Goal: Task Accomplishment & Management: Use online tool/utility

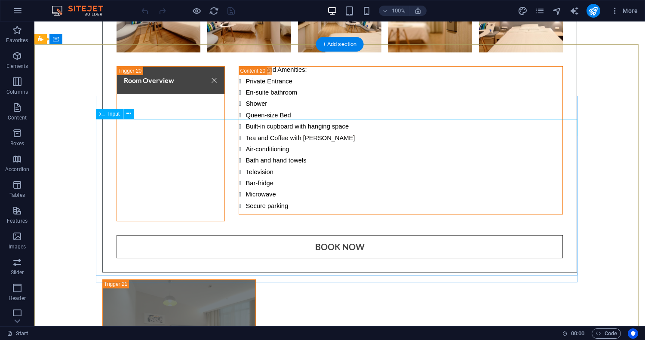
scroll to position [7233, 0]
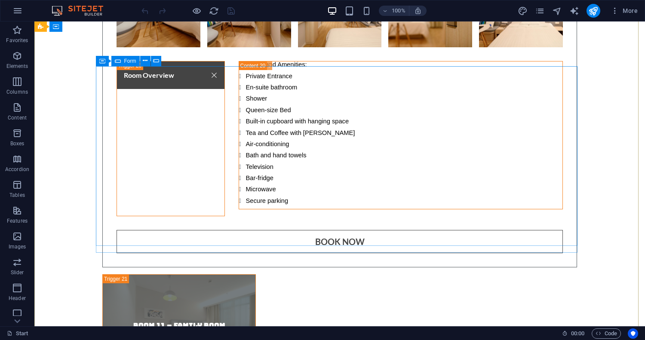
click at [120, 61] on icon at bounding box center [118, 61] width 6 height 10
click at [124, 60] on span "Form" at bounding box center [130, 60] width 12 height 5
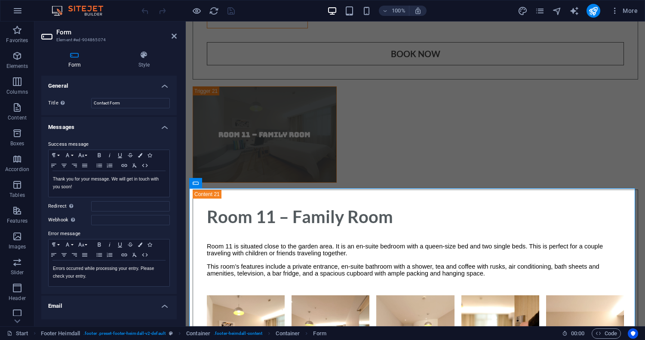
scroll to position [7062, 0]
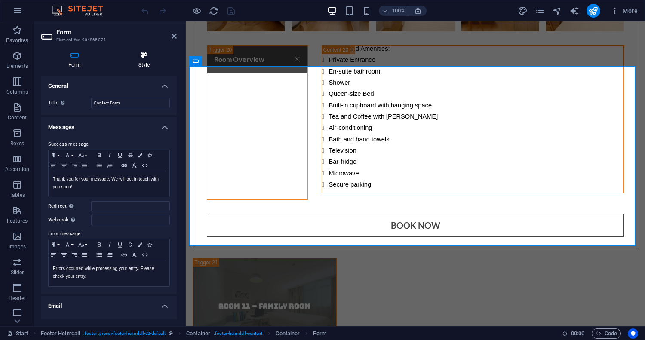
click at [138, 65] on h4 "Style" at bounding box center [143, 60] width 65 height 18
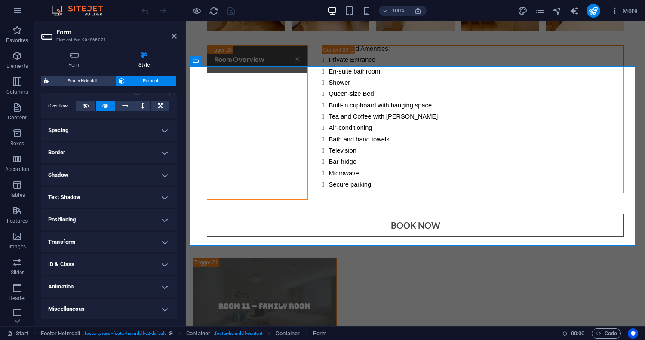
scroll to position [0, 0]
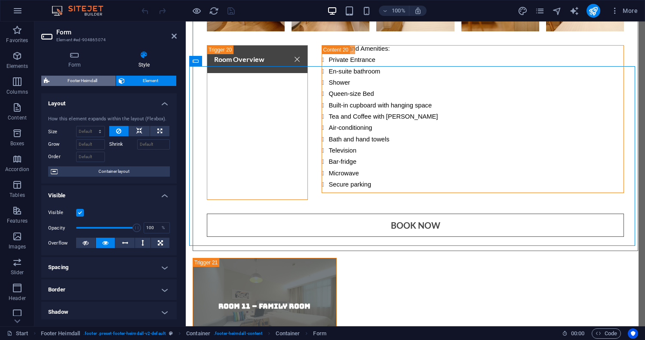
click at [86, 80] on span "Footer Heimdall" at bounding box center [82, 81] width 61 height 10
select select "rem"
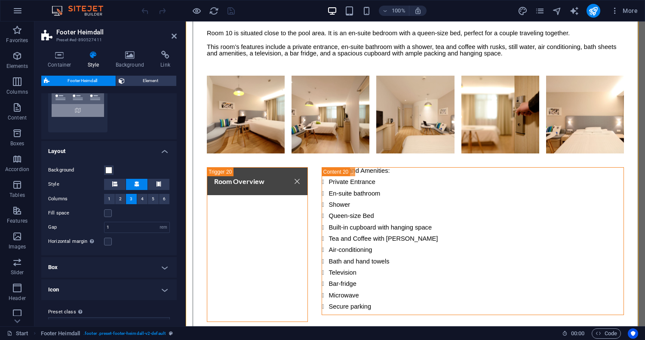
scroll to position [115, 0]
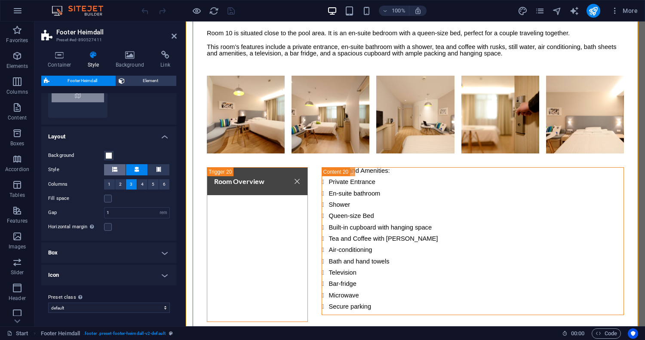
click at [117, 169] on button at bounding box center [114, 169] width 21 height 11
click at [132, 171] on button at bounding box center [136, 169] width 21 height 11
click at [117, 171] on button at bounding box center [114, 169] width 21 height 11
click at [137, 171] on icon at bounding box center [136, 169] width 5 height 5
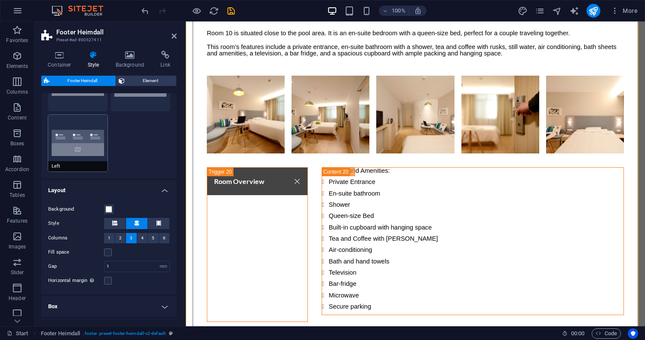
scroll to position [0, 0]
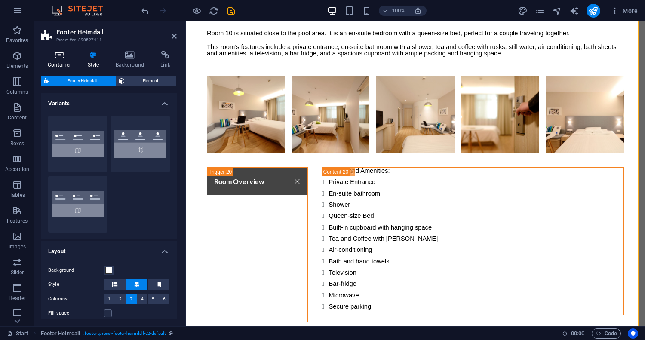
click at [55, 64] on h4 "Container" at bounding box center [61, 60] width 40 height 18
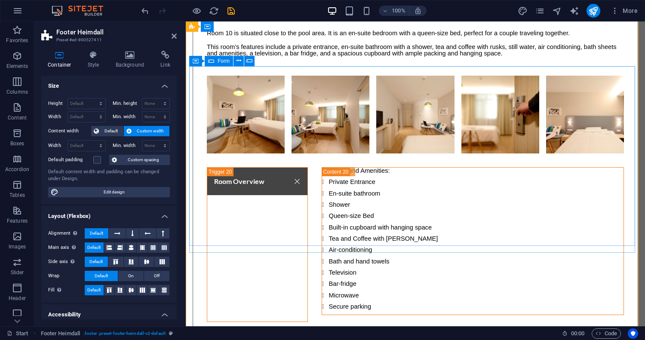
click at [211, 59] on icon at bounding box center [211, 61] width 6 height 10
click at [193, 60] on icon at bounding box center [196, 61] width 6 height 10
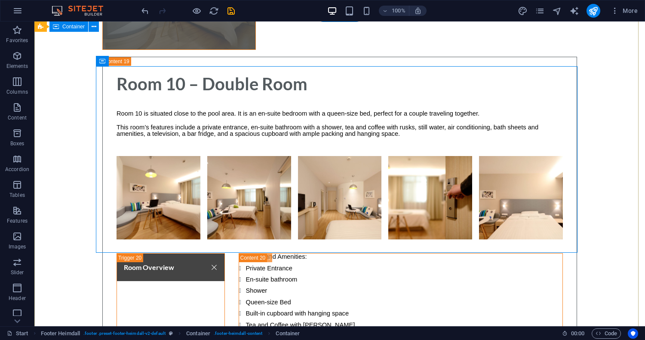
scroll to position [7233, 0]
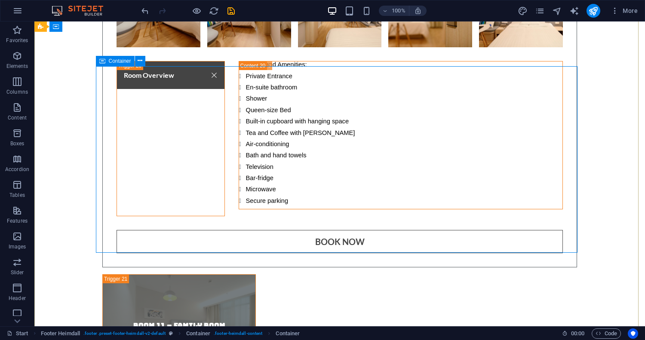
click at [109, 60] on span "Container" at bounding box center [120, 60] width 22 height 5
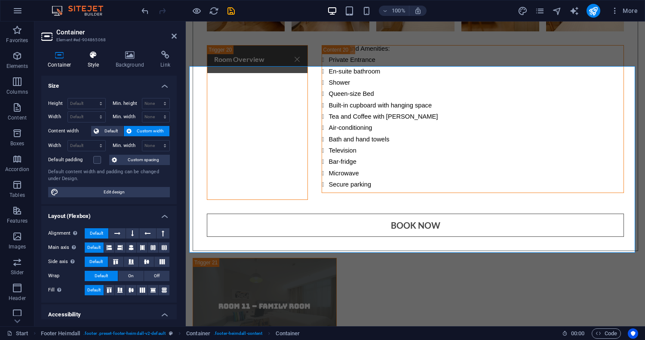
click at [91, 54] on icon at bounding box center [93, 55] width 24 height 9
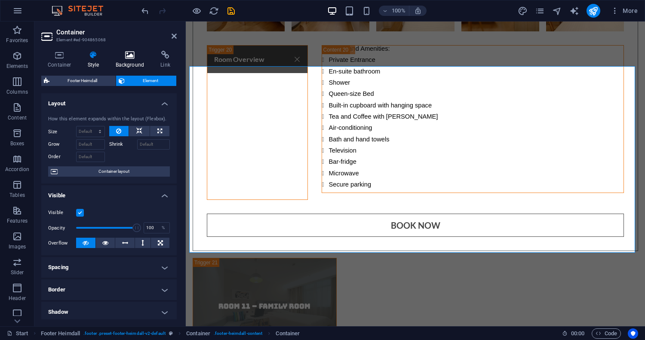
click at [111, 57] on icon at bounding box center [130, 55] width 42 height 9
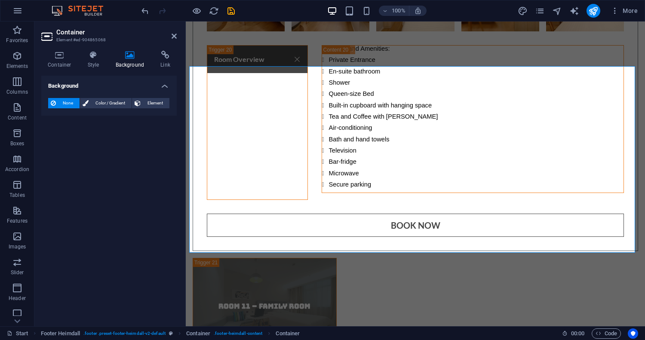
click at [122, 55] on icon at bounding box center [130, 55] width 42 height 9
click at [161, 57] on icon at bounding box center [165, 55] width 23 height 9
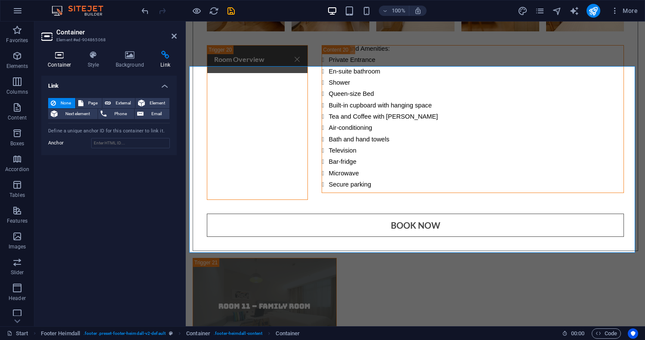
click at [60, 58] on icon at bounding box center [59, 55] width 37 height 9
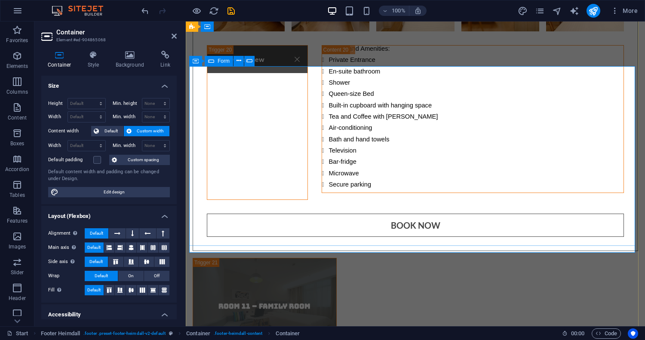
click at [232, 61] on div "Form" at bounding box center [219, 61] width 28 height 10
click at [218, 62] on span "Form" at bounding box center [223, 60] width 12 height 5
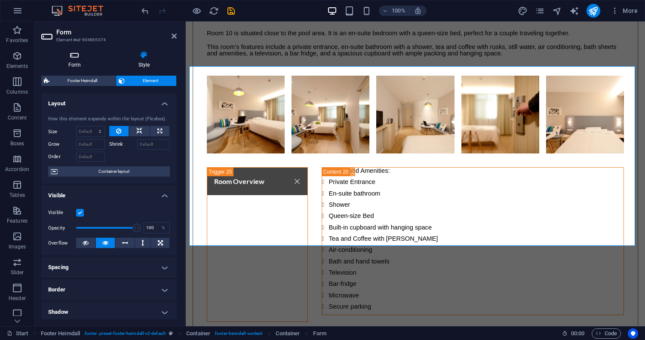
click at [86, 59] on h4 "Form" at bounding box center [76, 60] width 70 height 18
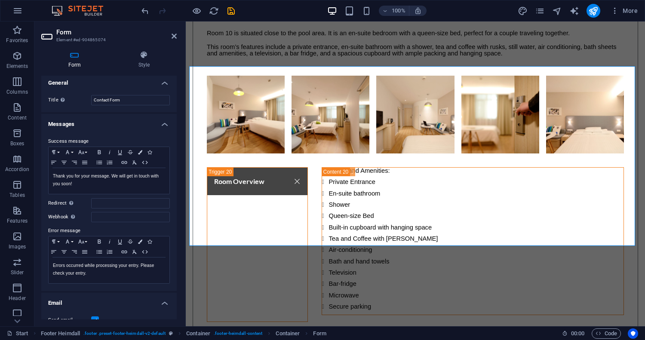
scroll to position [0, 0]
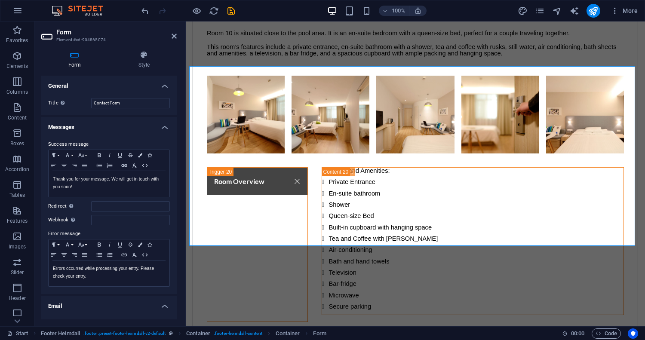
click at [171, 34] on h2 "Form" at bounding box center [116, 32] width 120 height 8
click at [171, 37] on header "Form Element #ed-904865074" at bounding box center [108, 32] width 135 height 22
click at [172, 40] on header "Form Element #ed-904865074" at bounding box center [108, 32] width 135 height 22
click at [174, 37] on icon at bounding box center [173, 36] width 5 height 7
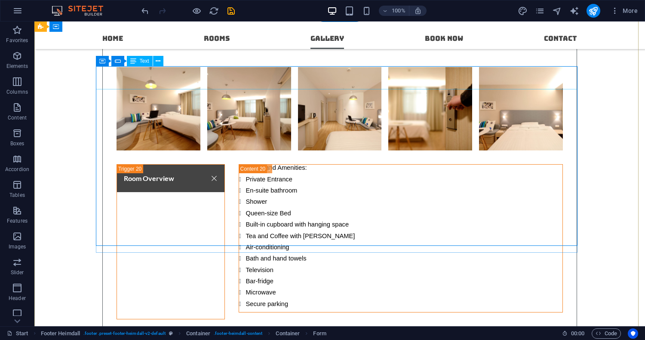
scroll to position [7058, 0]
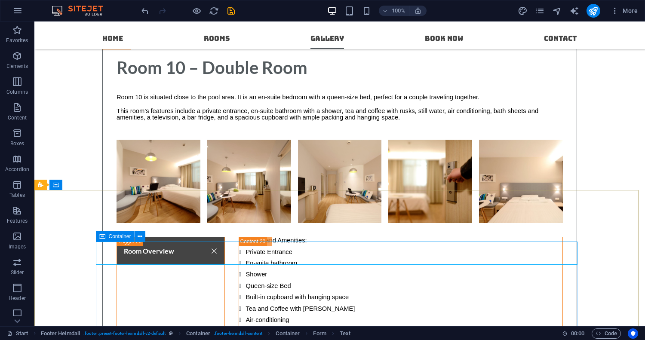
click at [104, 236] on icon at bounding box center [102, 236] width 6 height 10
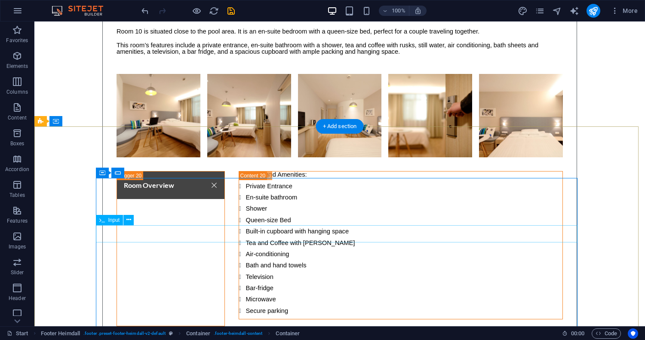
scroll to position [7126, 0]
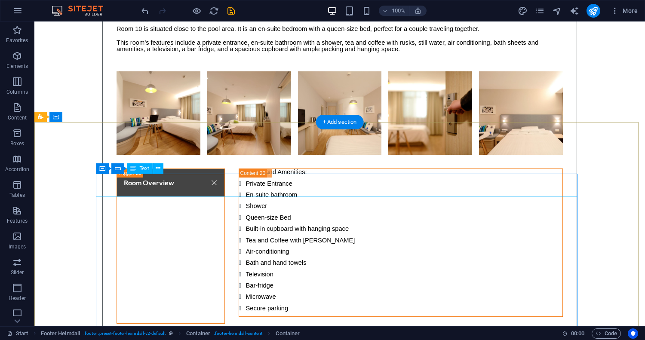
click at [122, 168] on div "Form" at bounding box center [125, 168] width 28 height 10
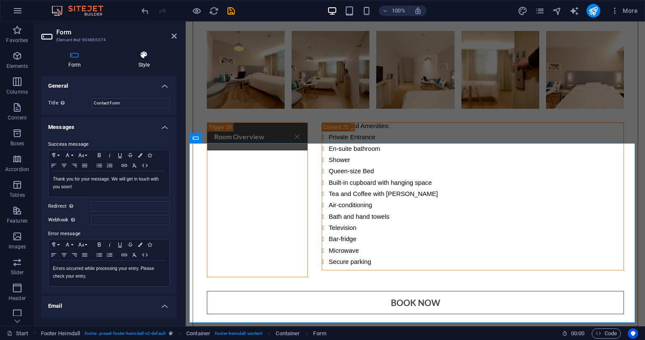
click at [143, 58] on icon at bounding box center [143, 55] width 65 height 9
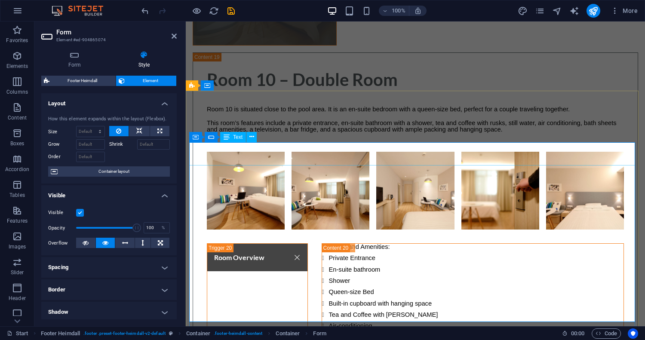
scroll to position [6986, 0]
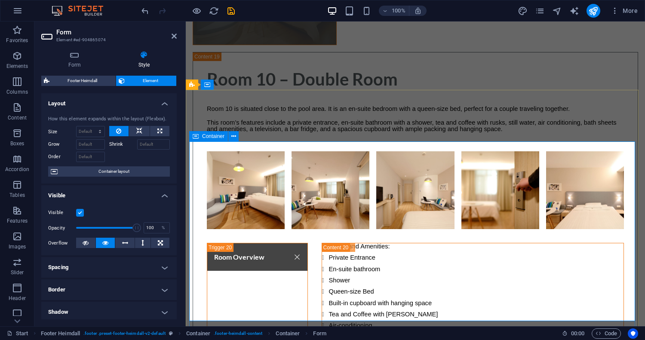
click at [199, 137] on div "Container" at bounding box center [208, 136] width 39 height 10
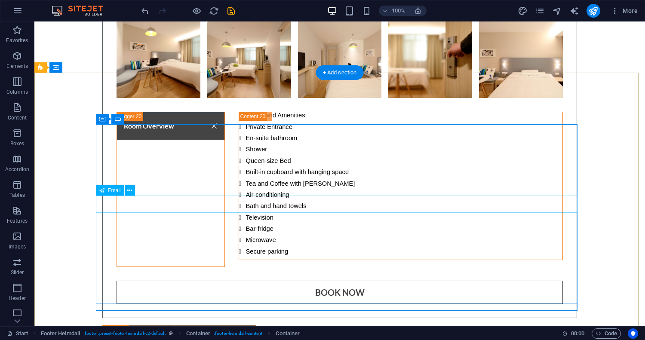
scroll to position [7184, 0]
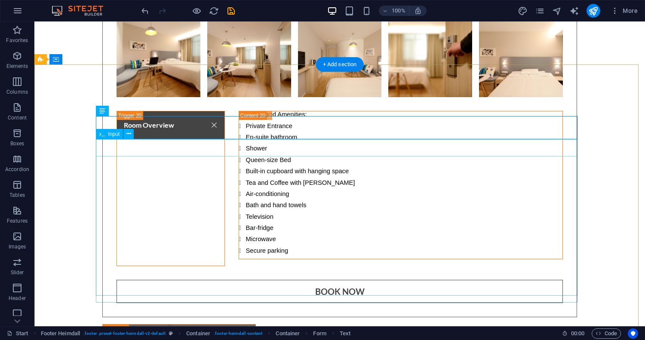
click at [110, 132] on span "Input" at bounding box center [114, 134] width 12 height 5
click at [114, 135] on span "Input" at bounding box center [114, 134] width 12 height 5
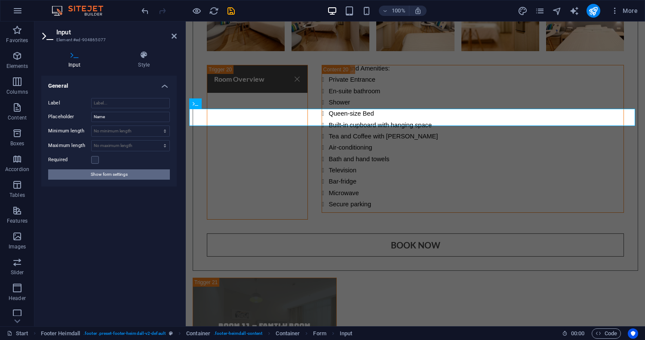
click at [135, 176] on button "Show form settings" at bounding box center [109, 174] width 122 height 10
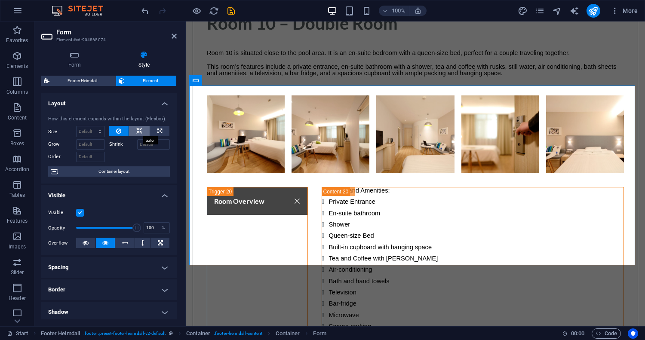
click at [131, 128] on button at bounding box center [139, 131] width 21 height 10
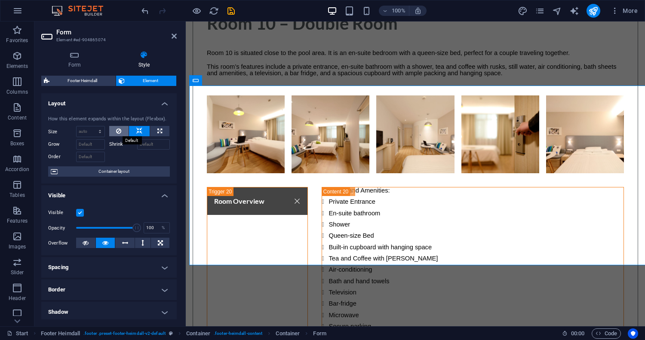
click at [119, 129] on icon at bounding box center [118, 131] width 5 height 10
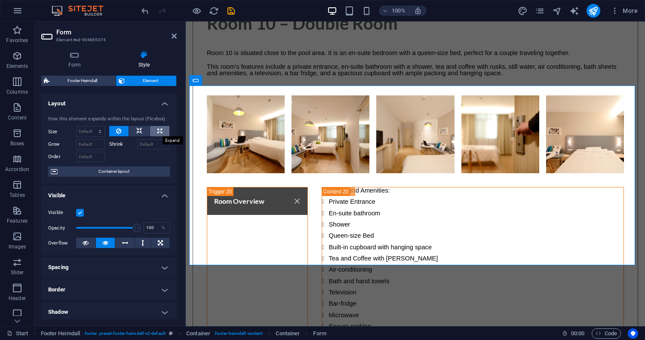
click at [152, 128] on button at bounding box center [159, 131] width 19 height 10
type input "100"
select select "%"
click at [141, 129] on button at bounding box center [139, 131] width 21 height 10
select select "DISABLED_OPTION_VALUE"
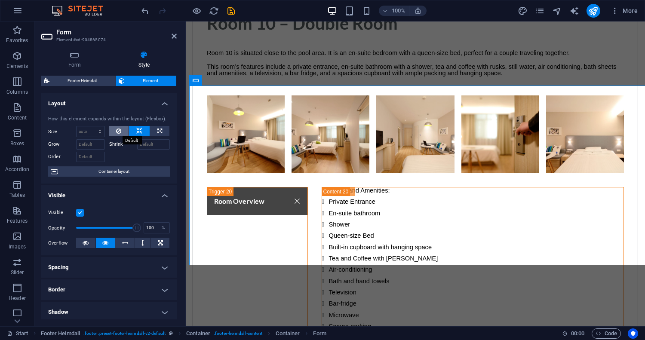
click at [121, 129] on button at bounding box center [119, 131] width 20 height 10
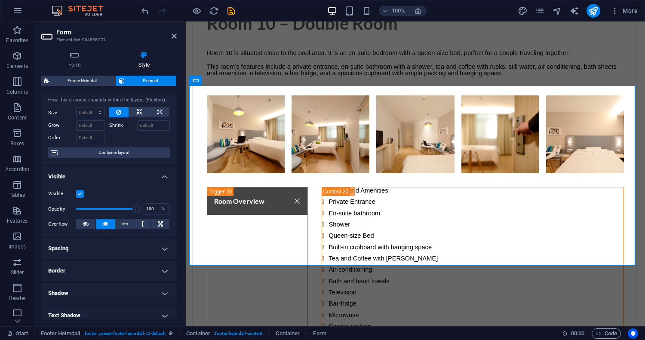
scroll to position [20, 0]
click at [95, 153] on span "Container layout" at bounding box center [113, 152] width 107 height 10
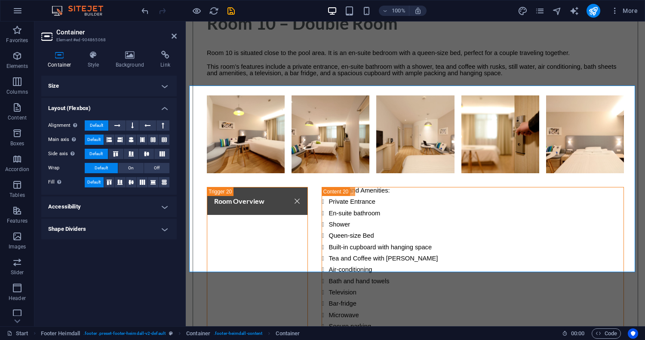
click at [153, 206] on h4 "Accessibility" at bounding box center [108, 206] width 135 height 21
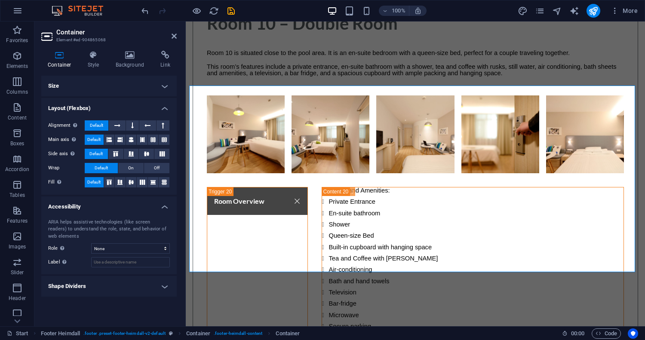
click at [138, 283] on h4 "Shape Dividers" at bounding box center [108, 286] width 135 height 21
drag, startPoint x: 174, startPoint y: 38, endPoint x: 141, endPoint y: 18, distance: 39.1
click at [174, 38] on icon at bounding box center [173, 36] width 5 height 7
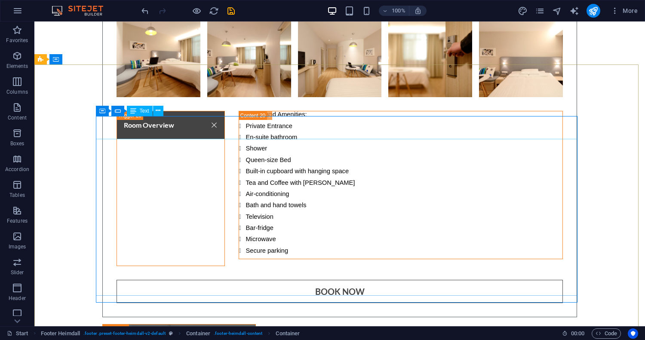
click at [138, 111] on div "Text" at bounding box center [140, 111] width 26 height 10
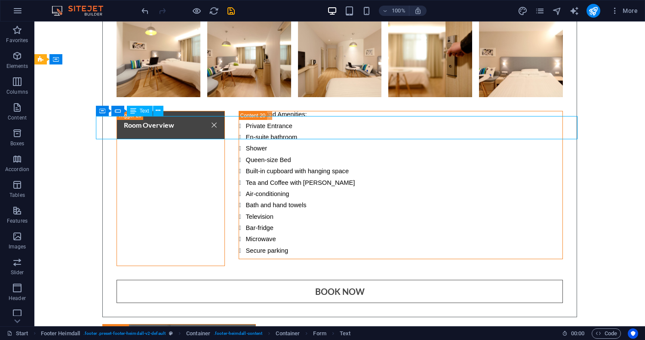
click at [138, 111] on div "Text" at bounding box center [140, 111] width 26 height 10
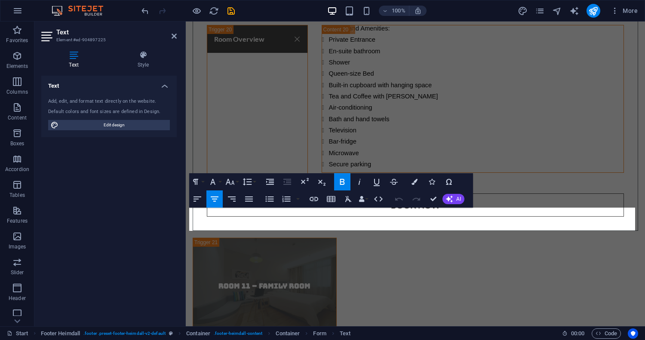
scroll to position [7042, 0]
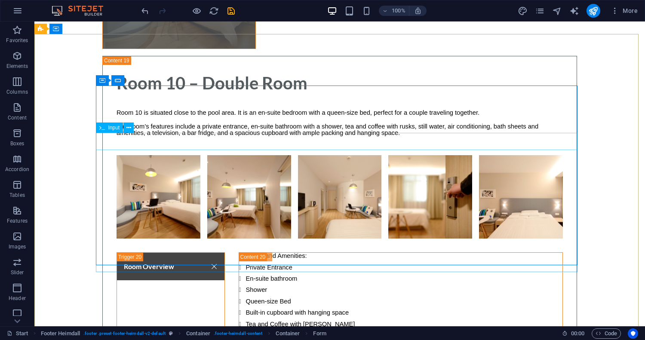
scroll to position [7214, 0]
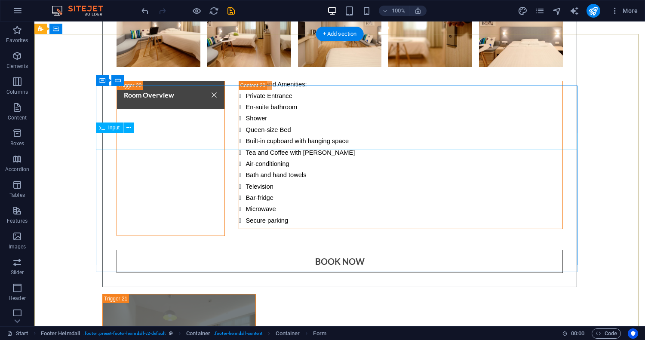
click at [108, 128] on span "Input" at bounding box center [114, 127] width 12 height 5
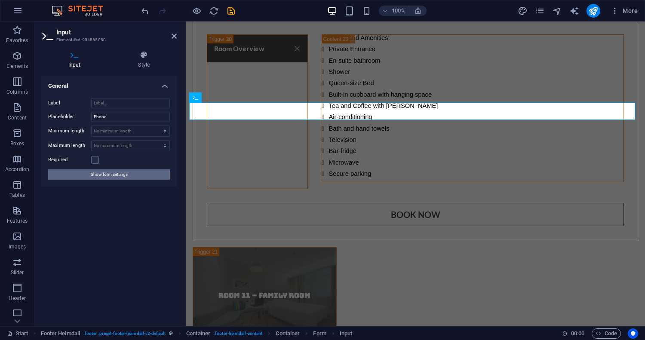
click at [105, 173] on span "Show form settings" at bounding box center [109, 174] width 37 height 10
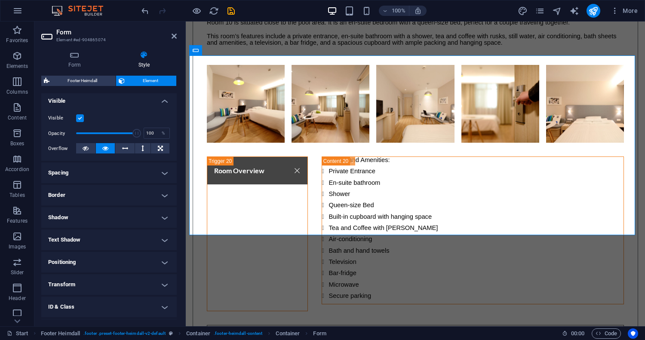
scroll to position [97, 0]
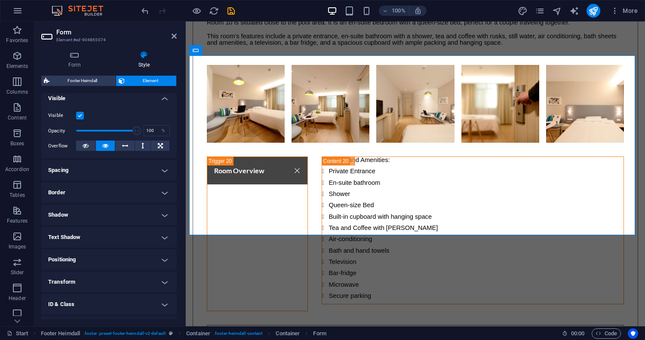
click at [87, 169] on h4 "Spacing" at bounding box center [108, 170] width 135 height 21
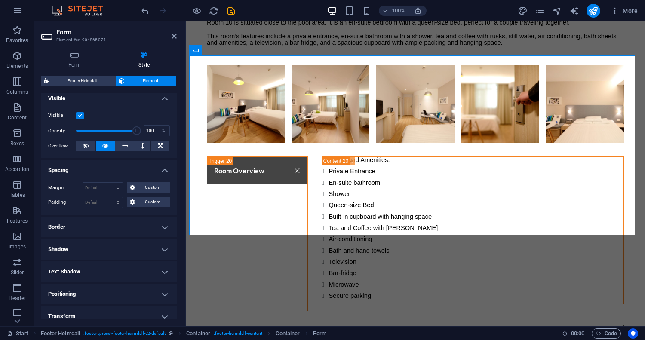
click at [87, 169] on h4 "Spacing" at bounding box center [108, 167] width 135 height 15
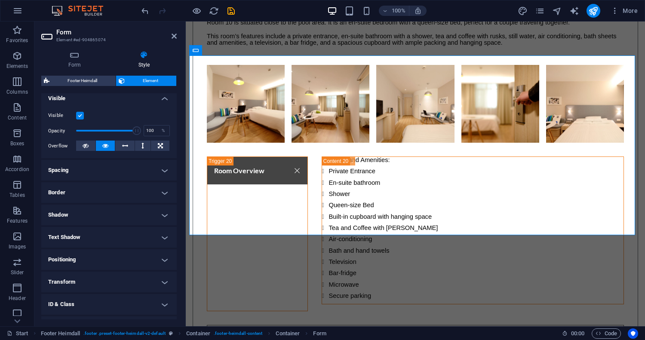
click at [84, 191] on h4 "Border" at bounding box center [108, 192] width 135 height 21
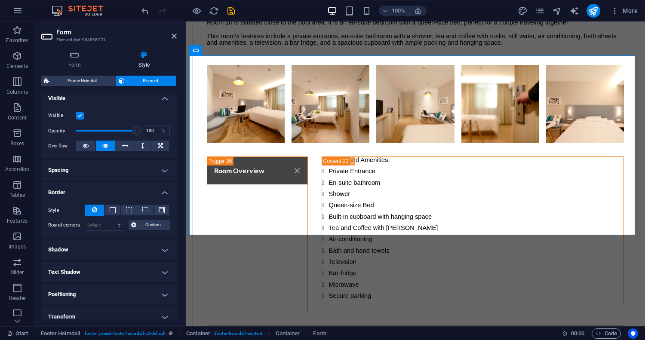
click at [84, 191] on h4 "Border" at bounding box center [108, 189] width 135 height 15
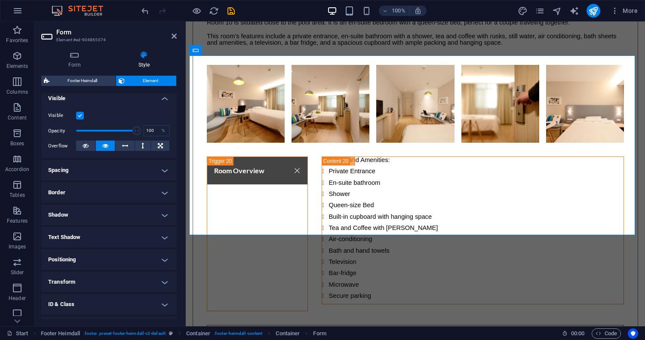
click at [91, 171] on h4 "Spacing" at bounding box center [108, 170] width 135 height 21
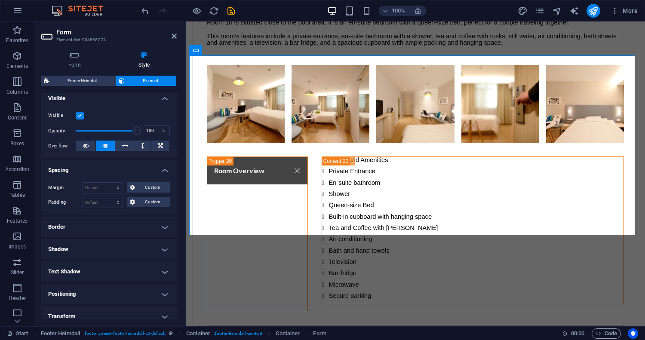
click at [86, 168] on h4 "Spacing" at bounding box center [108, 167] width 135 height 15
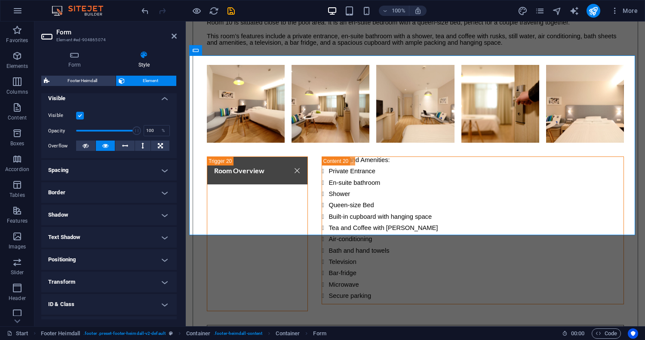
click at [83, 192] on h4 "Border" at bounding box center [108, 192] width 135 height 21
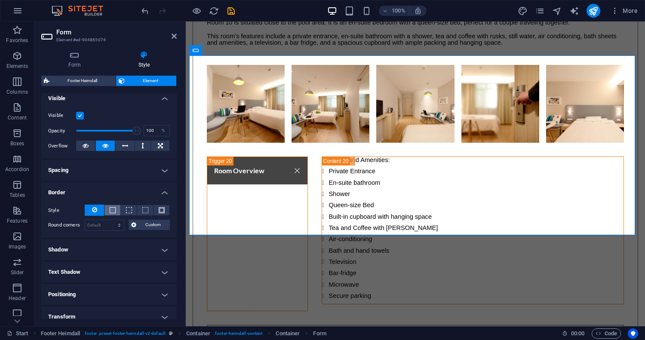
click at [113, 212] on span at bounding box center [113, 210] width 6 height 6
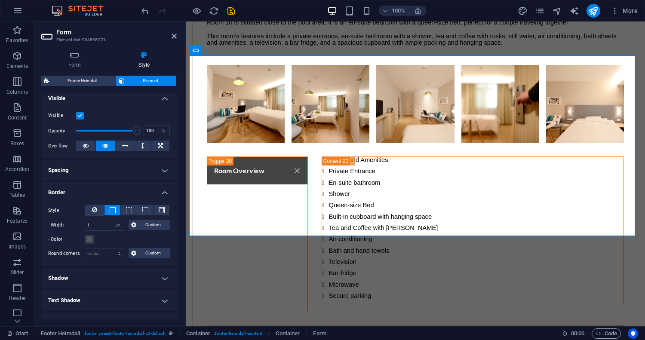
click at [113, 212] on span at bounding box center [113, 210] width 6 height 6
click at [126, 210] on span at bounding box center [129, 210] width 6 height 6
click at [92, 211] on icon at bounding box center [94, 210] width 5 height 10
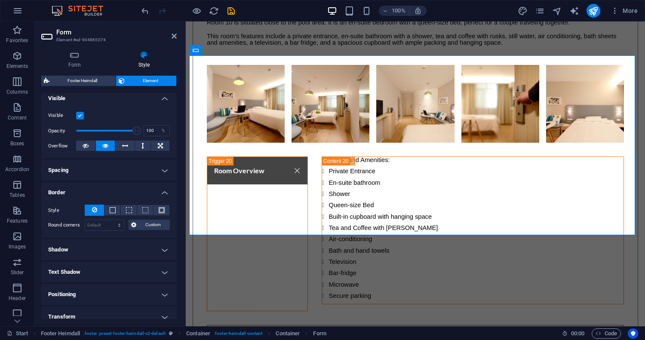
click at [82, 190] on h4 "Border" at bounding box center [108, 189] width 135 height 15
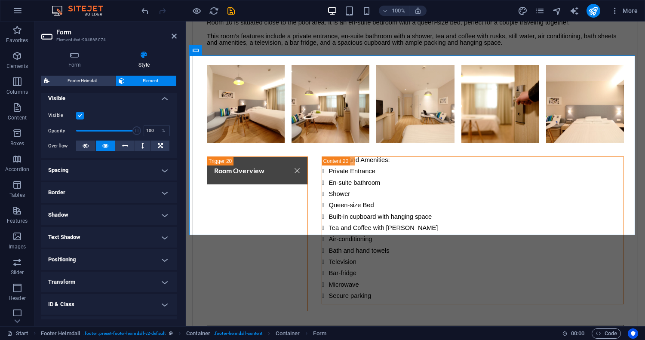
click at [83, 214] on h4 "Shadow" at bounding box center [108, 215] width 135 height 21
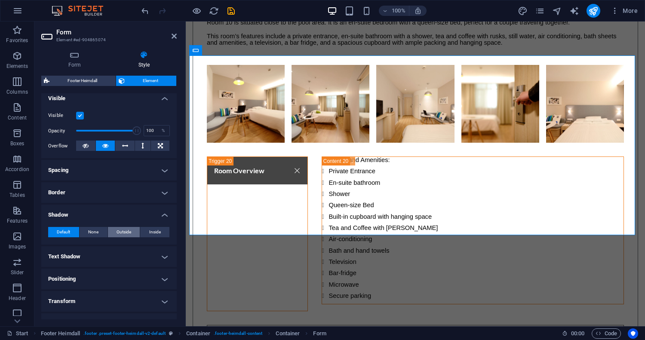
click at [134, 236] on button "Outside" at bounding box center [124, 232] width 32 height 10
type input "2"
type input "4"
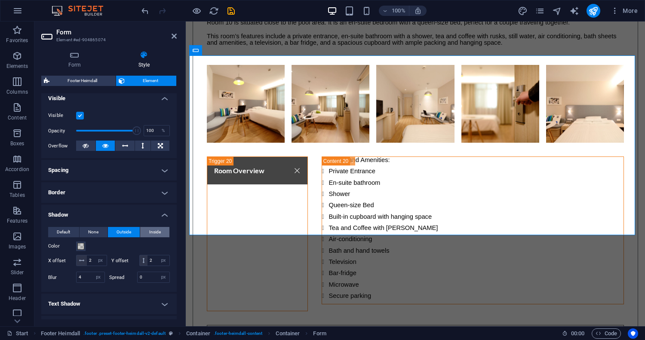
click at [162, 230] on button "Inside" at bounding box center [154, 232] width 29 height 10
click at [89, 232] on span "None" at bounding box center [93, 232] width 10 height 10
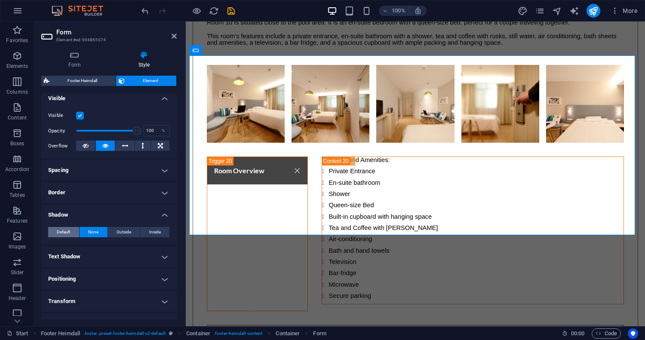
click at [70, 232] on button "Default" at bounding box center [63, 232] width 31 height 10
click at [83, 231] on button "None" at bounding box center [94, 232] width 28 height 10
click at [111, 211] on h4 "Shadow" at bounding box center [108, 212] width 135 height 15
click at [85, 236] on h4 "Text Shadow" at bounding box center [108, 237] width 135 height 21
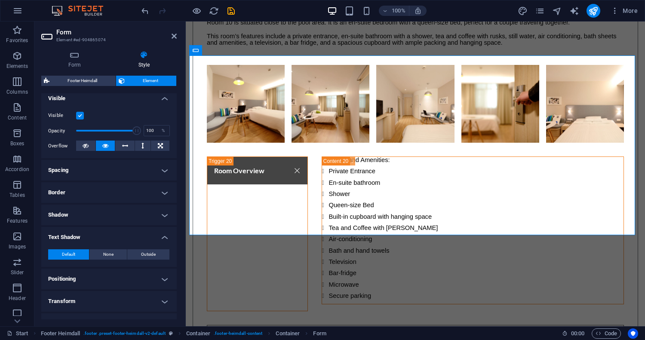
click at [97, 233] on h4 "Text Shadow" at bounding box center [108, 234] width 135 height 15
click at [86, 254] on h4 "Positioning" at bounding box center [108, 259] width 135 height 21
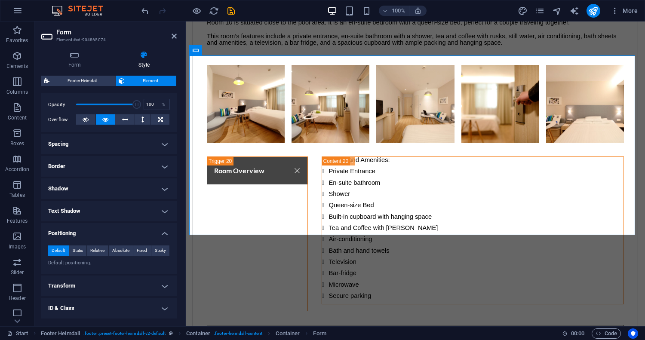
scroll to position [167, 0]
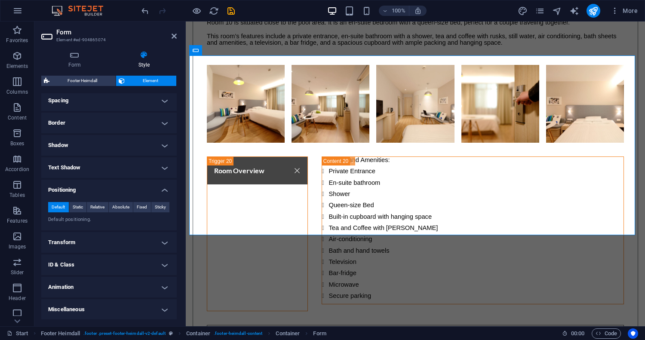
click at [93, 242] on h4 "Transform" at bounding box center [108, 242] width 135 height 21
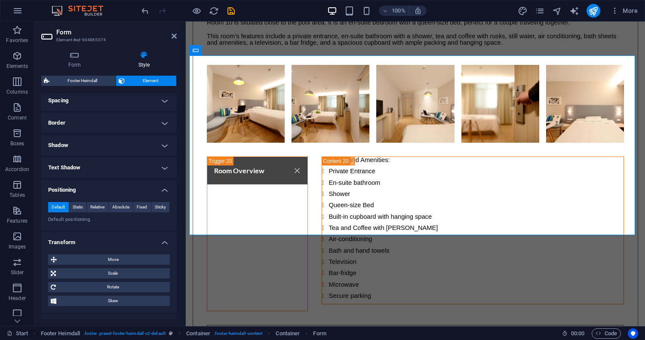
click at [120, 190] on h4 "Positioning" at bounding box center [108, 187] width 135 height 15
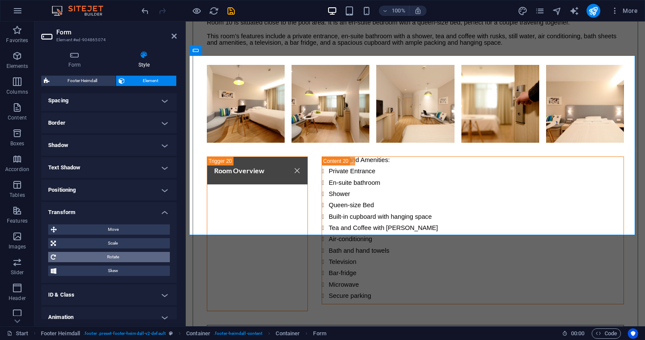
click at [107, 257] on span "Rotate" at bounding box center [112, 257] width 109 height 10
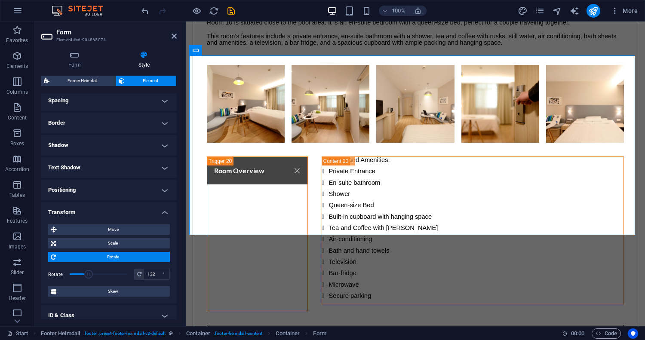
drag, startPoint x: 97, startPoint y: 273, endPoint x: 88, endPoint y: 273, distance: 8.6
click at [88, 273] on span at bounding box center [88, 274] width 9 height 9
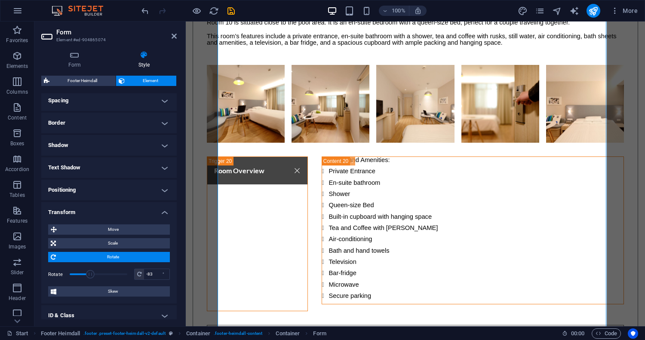
click at [91, 273] on span at bounding box center [90, 274] width 9 height 9
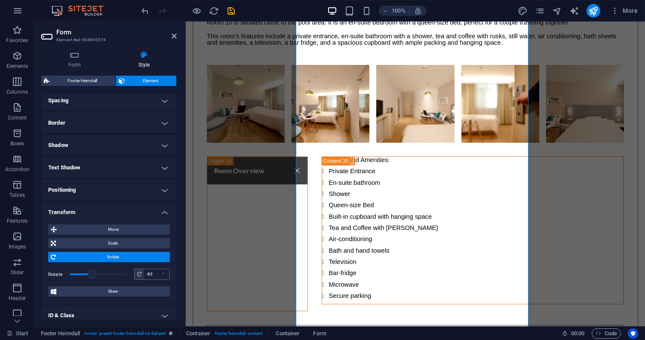
click at [135, 272] on span at bounding box center [139, 274] width 9 height 10
click at [150, 275] on input "-83" at bounding box center [156, 274] width 25 height 10
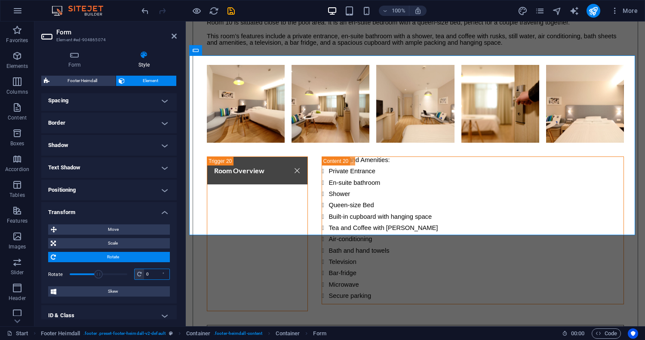
type input "0"
click at [113, 258] on span "Rotate" at bounding box center [112, 257] width 109 height 10
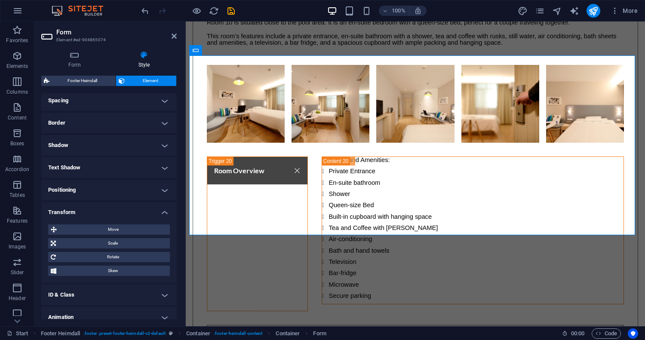
click at [124, 214] on h4 "Transform" at bounding box center [108, 209] width 135 height 15
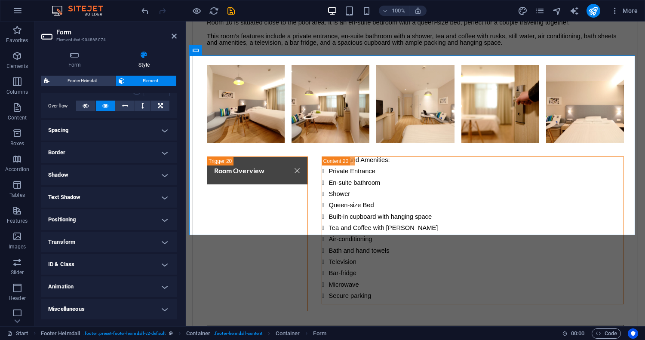
click at [107, 262] on h4 "ID & Class" at bounding box center [108, 264] width 135 height 21
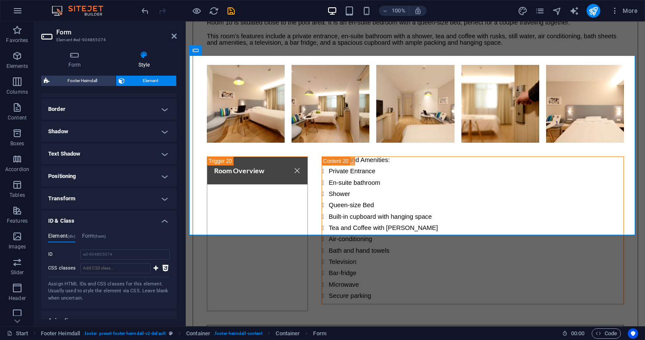
scroll to position [214, 0]
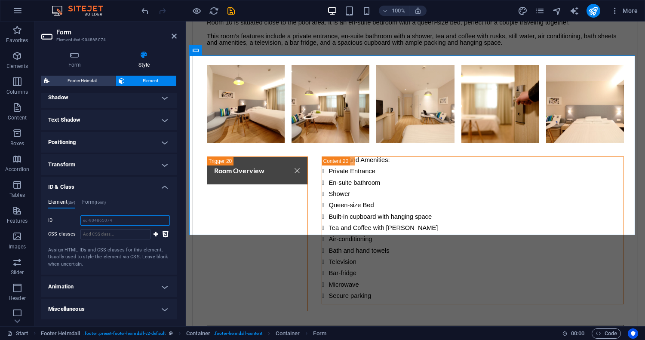
click at [110, 221] on input "ed-904865074" at bounding box center [124, 220] width 89 height 10
click at [109, 219] on input "ed-904865074" at bounding box center [124, 220] width 89 height 10
click at [106, 231] on input "CSS classes" at bounding box center [115, 234] width 70 height 10
click at [107, 223] on input "ed-904865074" at bounding box center [124, 220] width 89 height 10
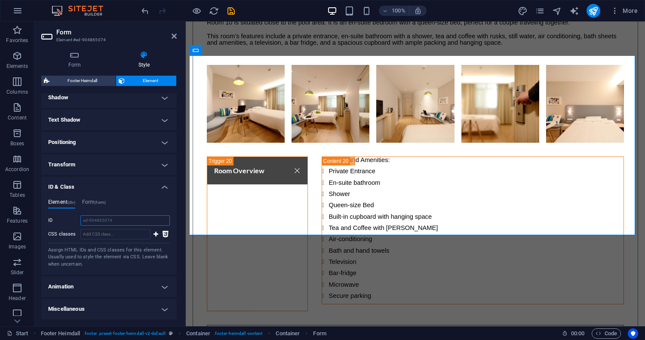
click at [106, 222] on input "ed-904865074" at bounding box center [124, 220] width 89 height 10
click at [106, 206] on h4 "Form (form)" at bounding box center [94, 203] width 24 height 9
click at [62, 203] on h4 "Element (div)" at bounding box center [61, 203] width 27 height 9
click at [104, 202] on span "(form)" at bounding box center [100, 202] width 11 height 4
click at [99, 219] on input "ID Space and special character (except "-" or "_") are not accepted" at bounding box center [124, 220] width 89 height 10
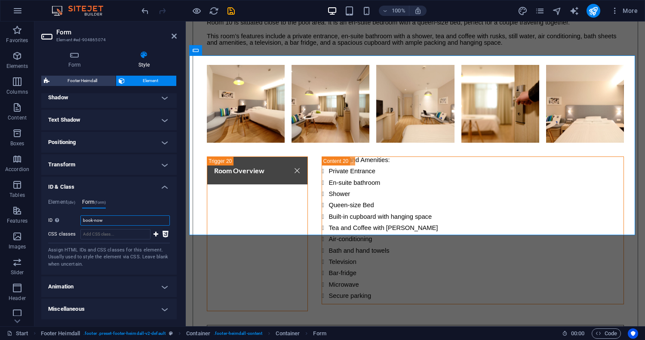
type input "book-now"
click at [135, 188] on h4 "ID & Class" at bounding box center [108, 184] width 135 height 15
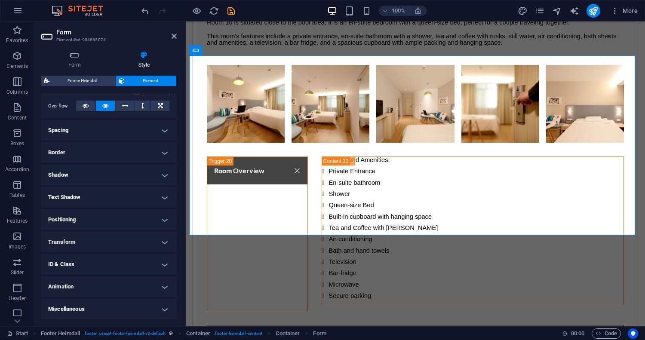
drag, startPoint x: 76, startPoint y: 281, endPoint x: 76, endPoint y: 287, distance: 5.6
click at [76, 282] on h4 "Animation" at bounding box center [108, 286] width 135 height 21
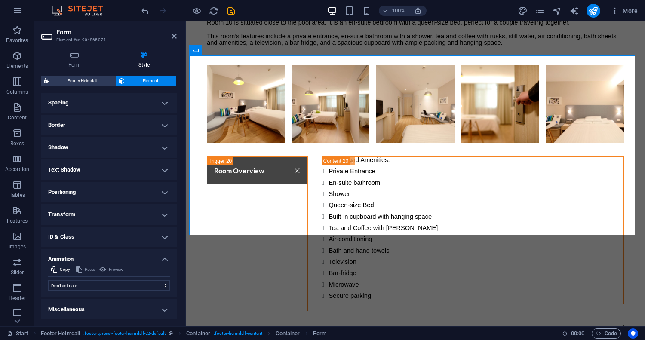
scroll to position [165, 0]
click at [91, 311] on h4 "Miscellaneous" at bounding box center [108, 309] width 135 height 21
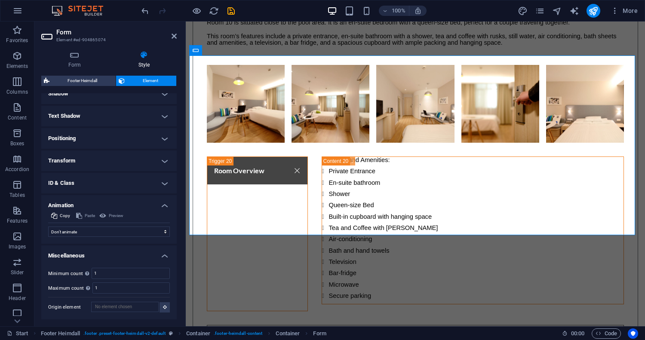
scroll to position [0, 0]
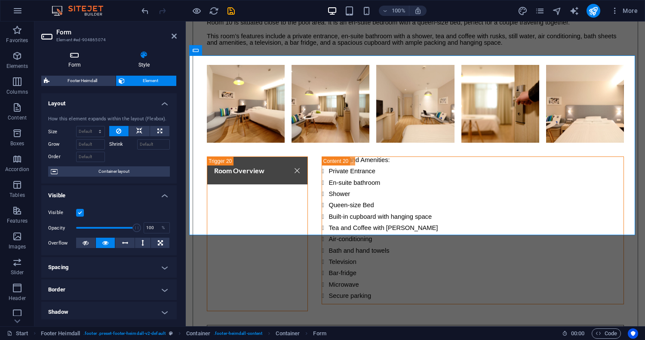
click at [69, 55] on icon at bounding box center [74, 55] width 67 height 9
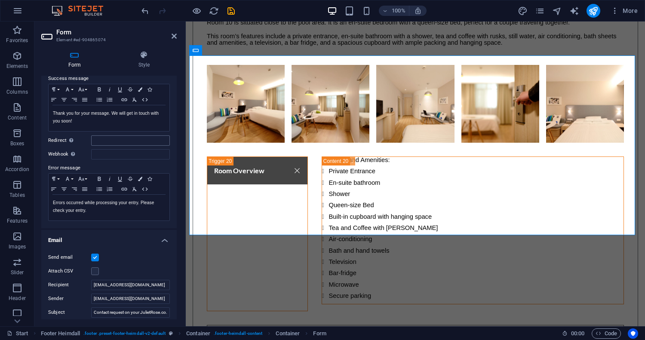
scroll to position [237, 0]
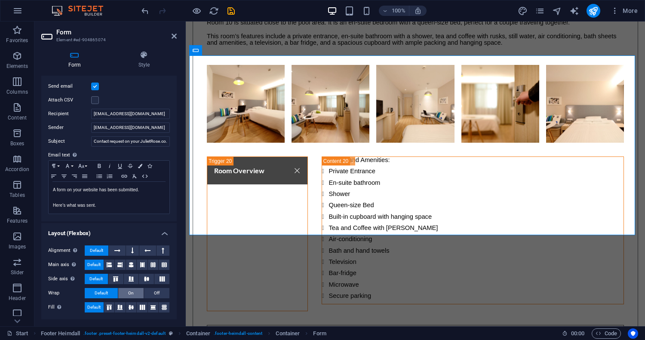
click at [131, 292] on span "On" at bounding box center [131, 293] width 6 height 10
click at [148, 288] on button "Off" at bounding box center [156, 293] width 25 height 10
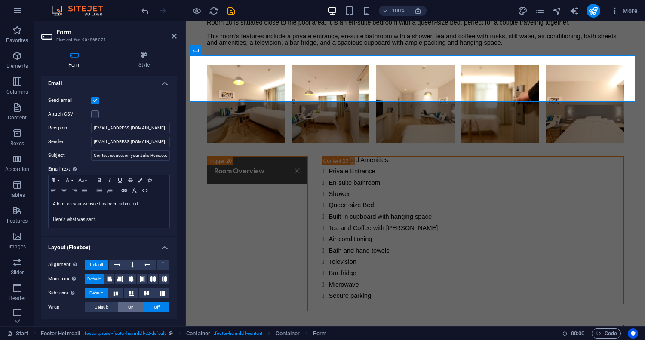
click at [130, 304] on span "On" at bounding box center [131, 307] width 6 height 10
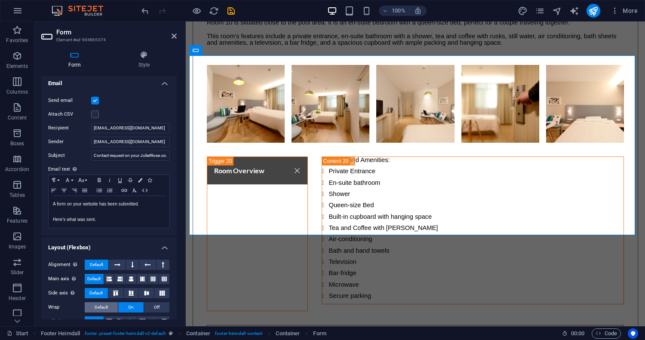
click at [97, 303] on span "Default" at bounding box center [101, 307] width 13 height 10
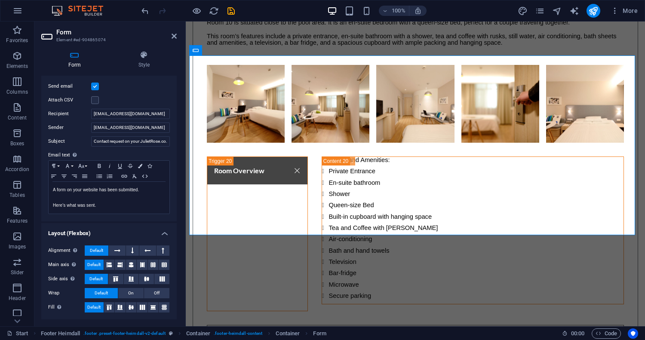
scroll to position [0, 0]
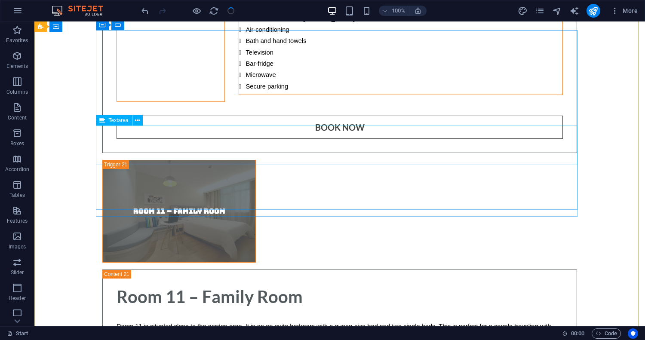
scroll to position [7367, 0]
